Goal: Information Seeking & Learning: Learn about a topic

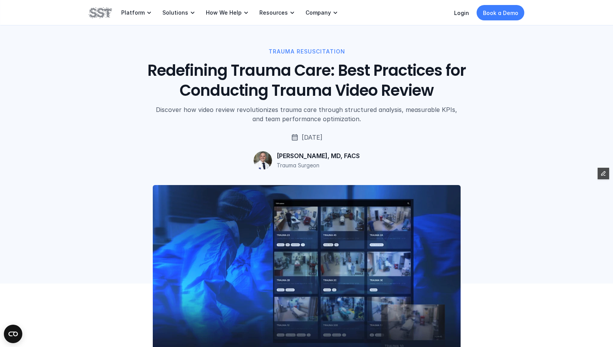
scroll to position [2, 0]
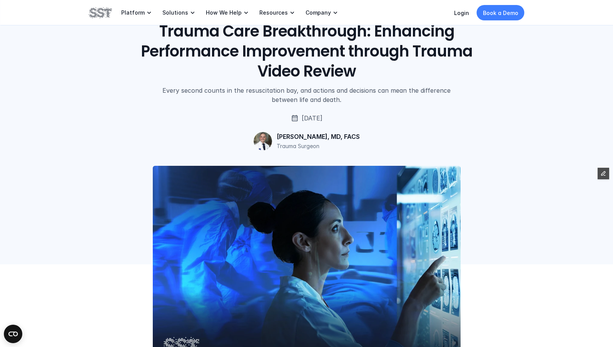
scroll to position [45, 0]
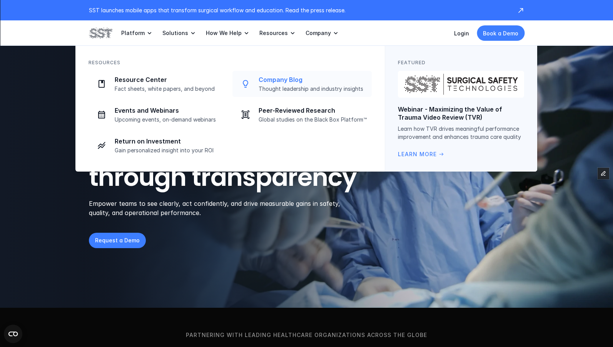
click at [289, 73] on link "Company Blog Thought leadership and industry insights" at bounding box center [301, 84] width 139 height 26
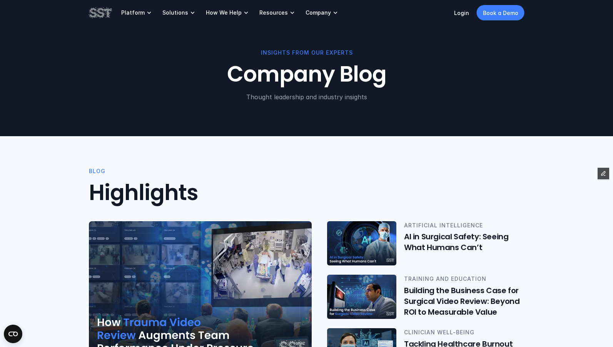
click at [164, 273] on img at bounding box center [200, 292] width 223 height 143
